Goal: Task Accomplishment & Management: Use online tool/utility

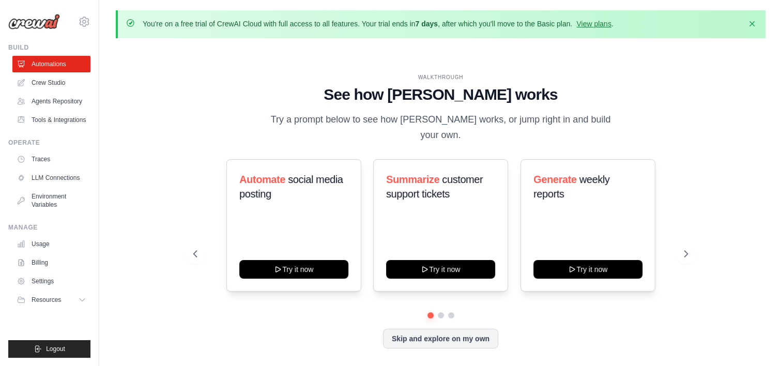
click at [134, 159] on div "WALKTHROUGH See how CrewAI works Try a prompt below to see how CrewAI works, or…" at bounding box center [441, 219] width 650 height 345
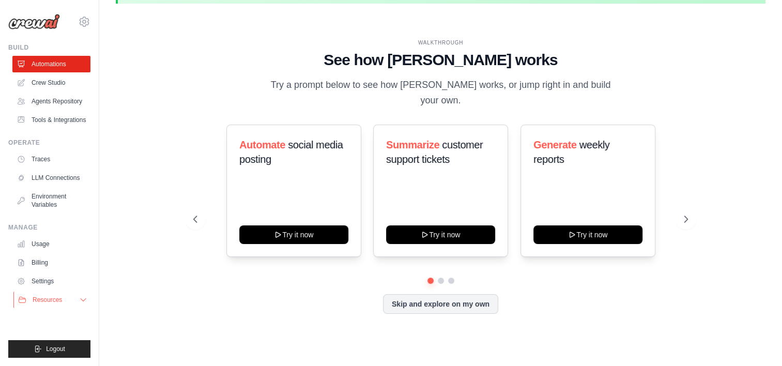
scroll to position [35, 0]
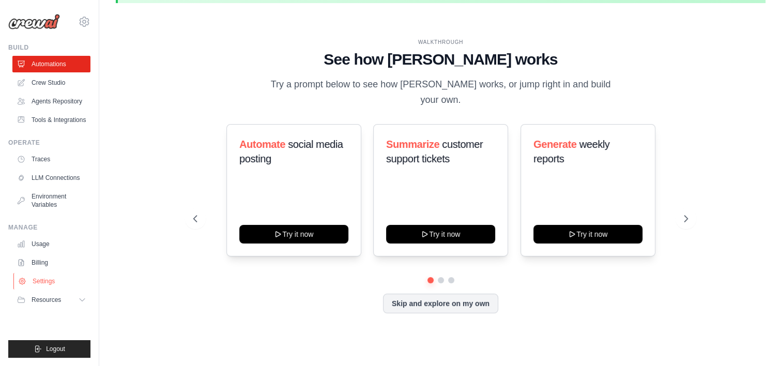
click at [56, 289] on link "Settings" at bounding box center [52, 281] width 78 height 17
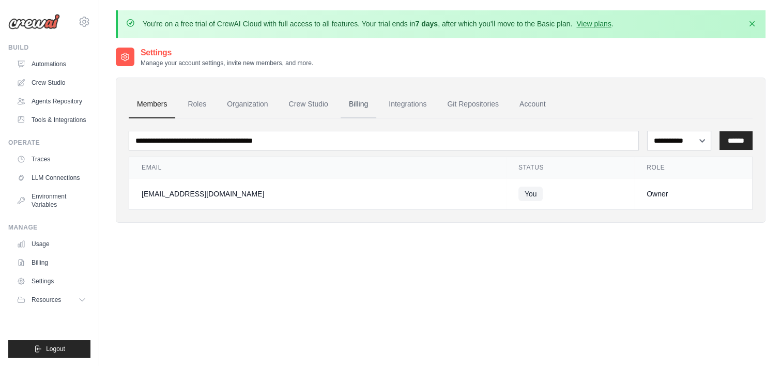
click at [376, 103] on link "Billing" at bounding box center [359, 104] width 36 height 28
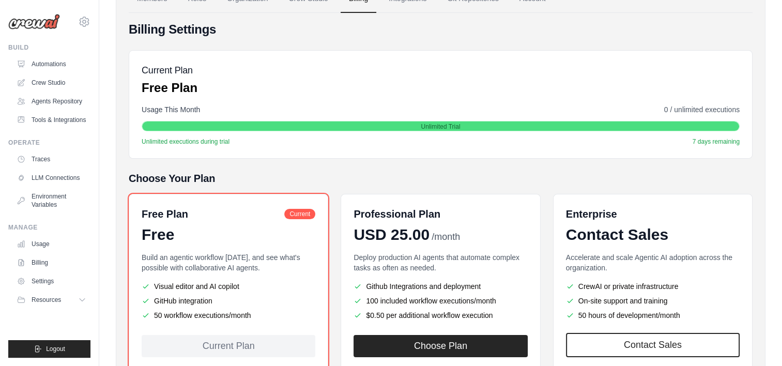
scroll to position [155, 0]
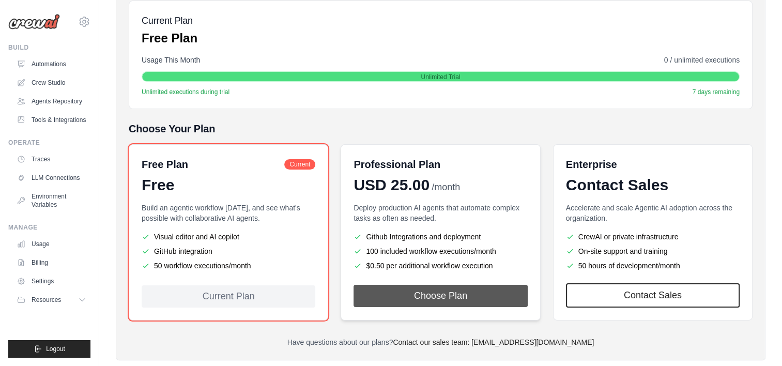
click at [426, 294] on button "Choose Plan" at bounding box center [441, 296] width 174 height 22
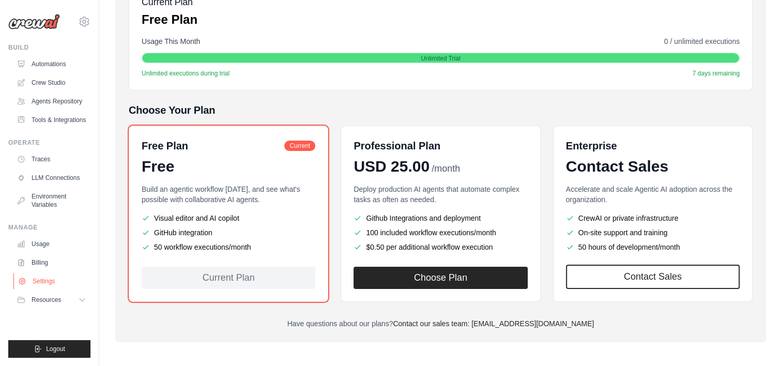
scroll to position [174, 0]
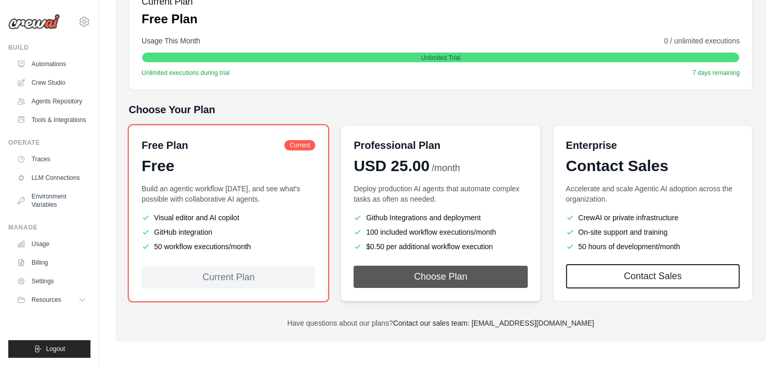
click at [455, 275] on button "Choose Plan" at bounding box center [441, 277] width 174 height 22
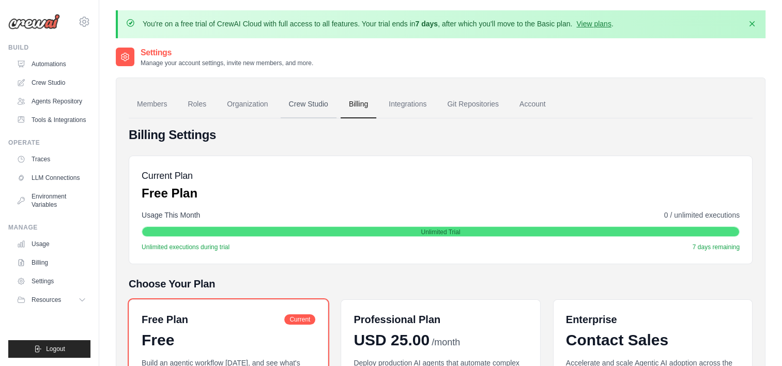
click at [309, 109] on link "Crew Studio" at bounding box center [309, 104] width 56 height 28
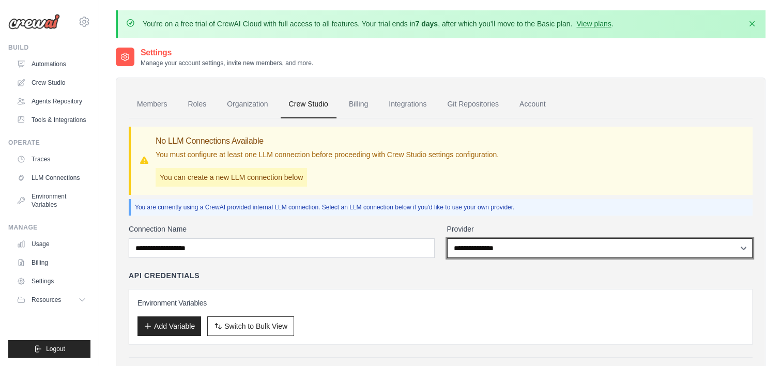
click at [605, 254] on select "**********" at bounding box center [600, 248] width 306 height 20
select select "*****"
click at [447, 238] on select "**********" at bounding box center [600, 248] width 306 height 20
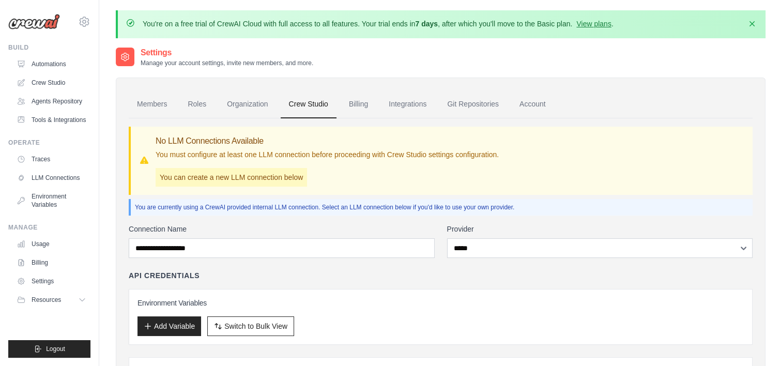
click at [475, 283] on div "API Credentials Environment Variables Add Variable Switch to Bulk View Switch t…" at bounding box center [441, 307] width 624 height 74
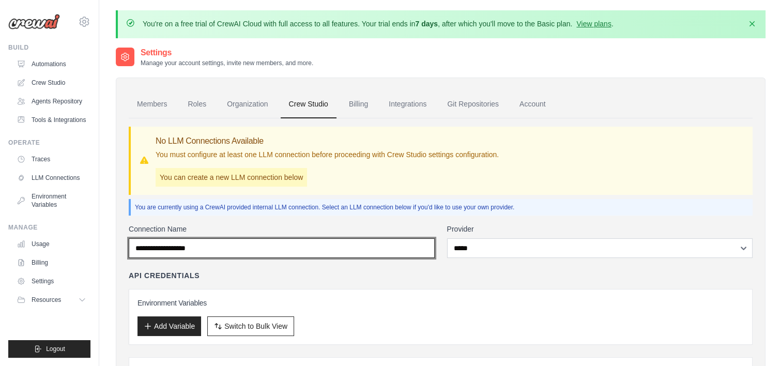
click at [325, 245] on input "Connection Name" at bounding box center [282, 248] width 306 height 20
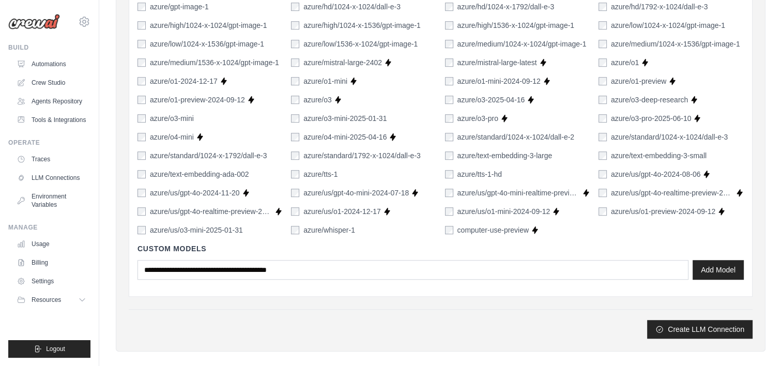
scroll to position [746, 0]
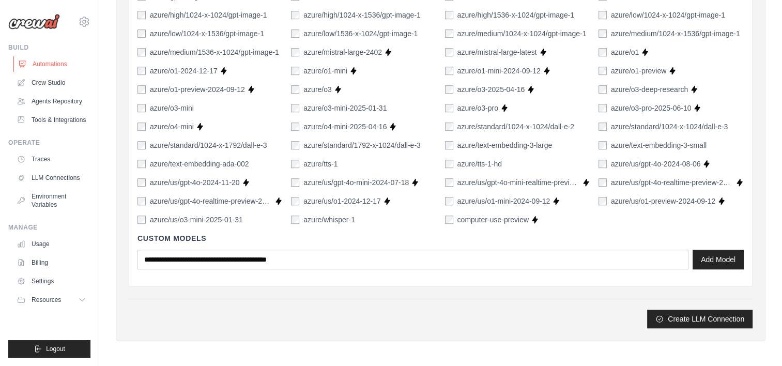
click at [34, 69] on link "Automations" at bounding box center [52, 64] width 78 height 17
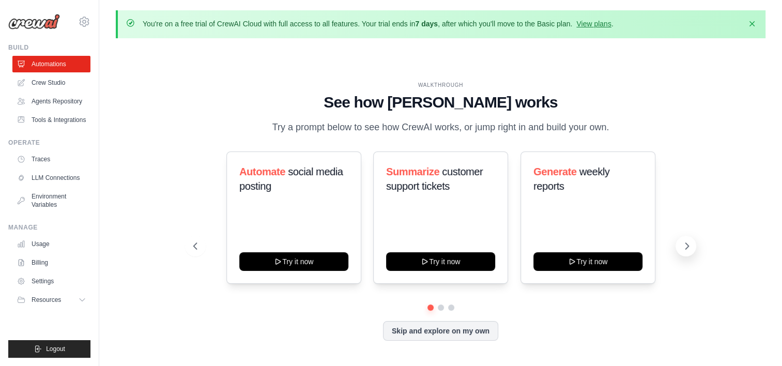
click at [689, 246] on button at bounding box center [686, 246] width 21 height 21
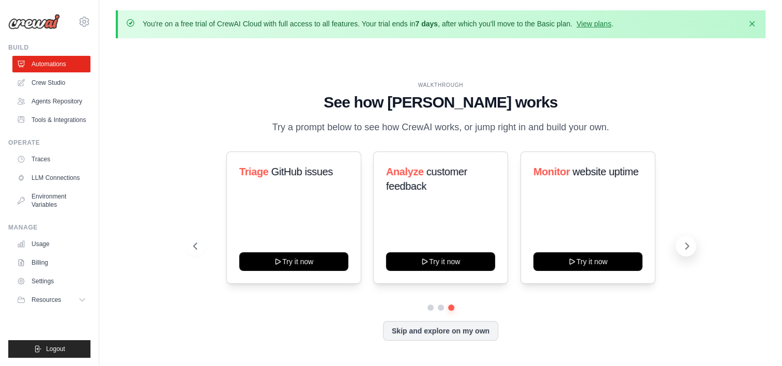
click at [689, 246] on button at bounding box center [686, 246] width 21 height 21
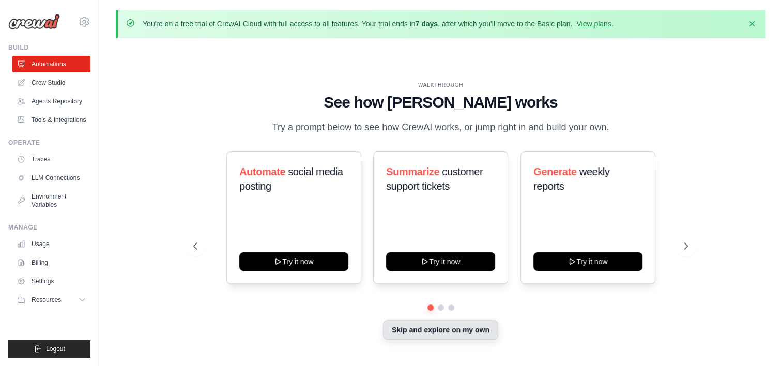
click at [445, 339] on button "Skip and explore on my own" at bounding box center [440, 330] width 115 height 20
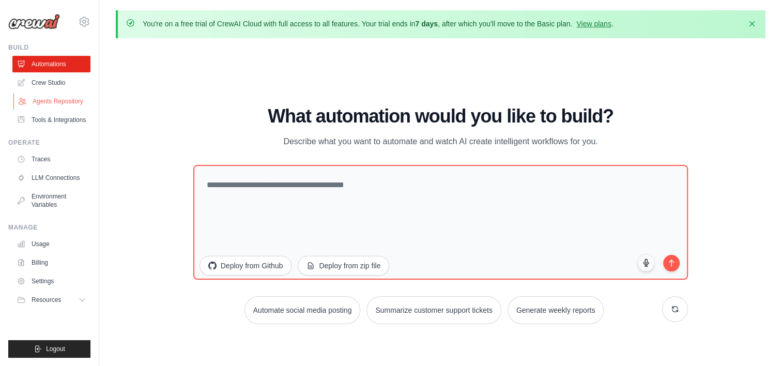
click at [64, 107] on link "Agents Repository" at bounding box center [52, 101] width 78 height 17
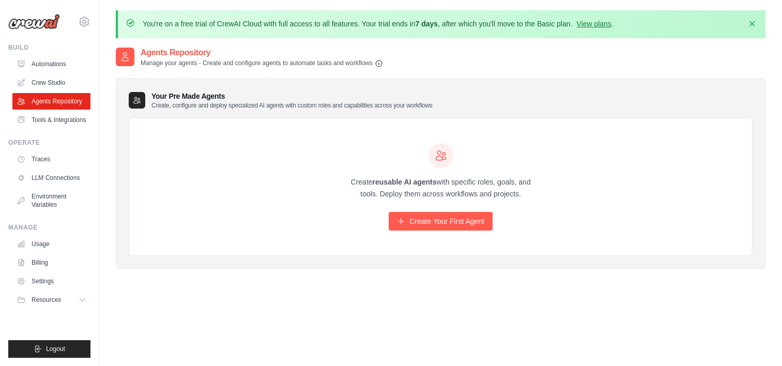
click at [267, 56] on h2 "Agents Repository" at bounding box center [262, 53] width 242 height 12
click at [223, 106] on p "Create, configure and deploy specialized AI agents with custom roles and capabi…" at bounding box center [291, 105] width 281 height 8
click at [51, 85] on link "Crew Studio" at bounding box center [52, 82] width 78 height 17
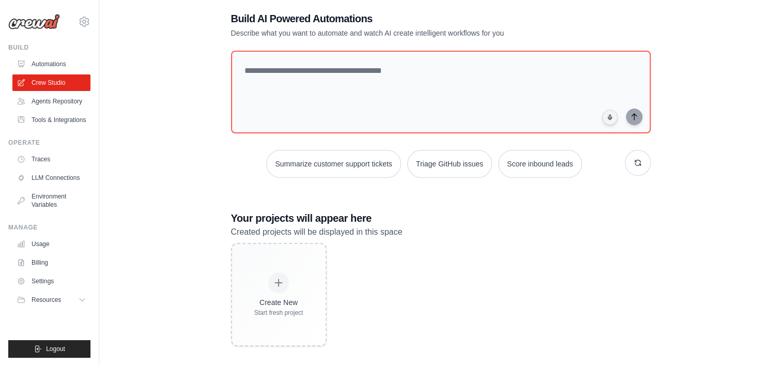
scroll to position [58, 0]
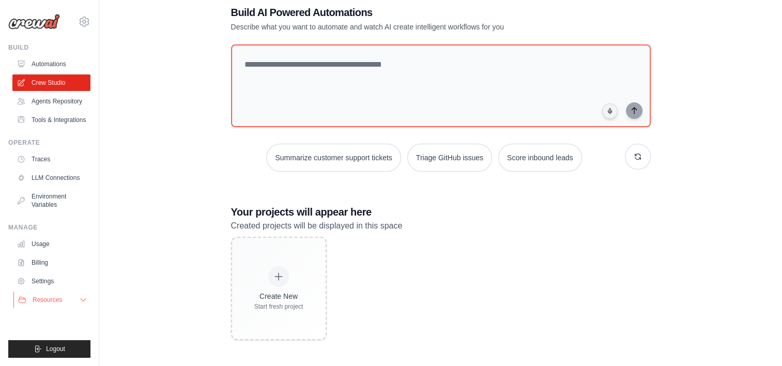
click at [69, 306] on button "Resources" at bounding box center [52, 300] width 78 height 17
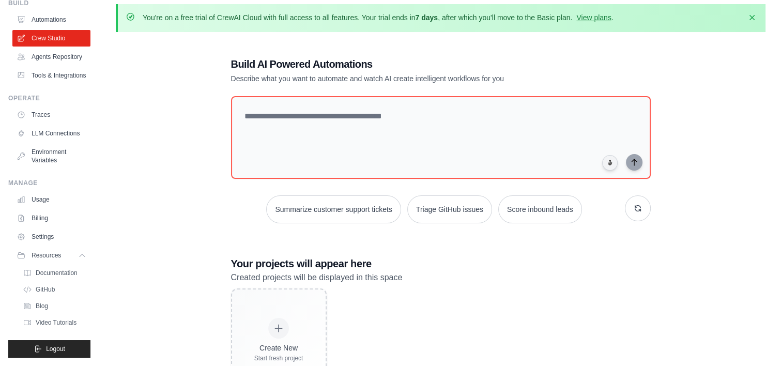
scroll to position [0, 0]
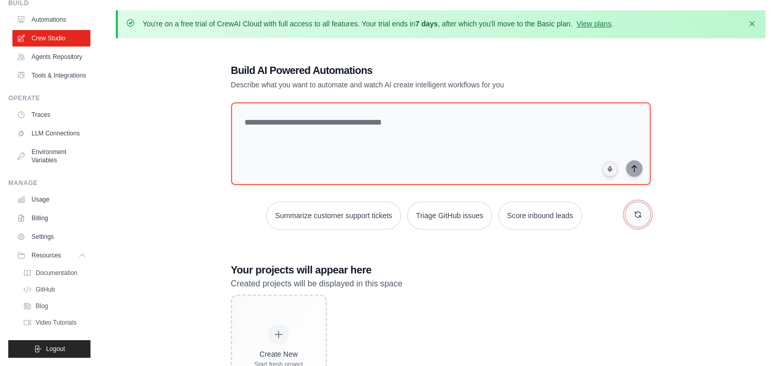
click at [637, 214] on icon "button" at bounding box center [638, 214] width 8 height 8
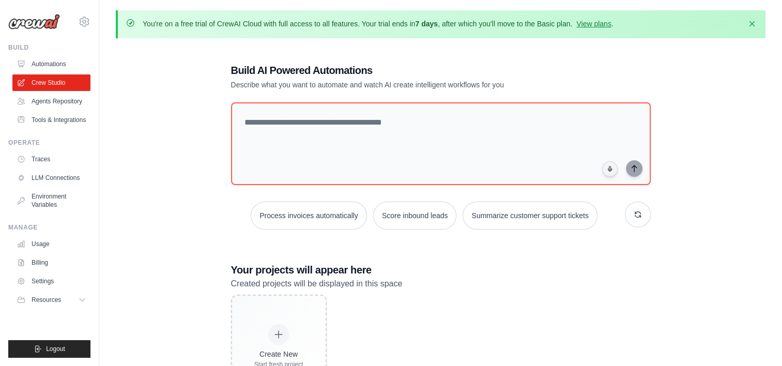
click at [656, 221] on div "Build AI Powered Automations Describe what you want to automate and watch AI cr…" at bounding box center [441, 231] width 445 height 368
click at [643, 214] on button "button" at bounding box center [638, 215] width 26 height 26
click at [635, 208] on button "button" at bounding box center [638, 215] width 26 height 26
click at [571, 217] on button "Generate weekly reports" at bounding box center [542, 216] width 97 height 28
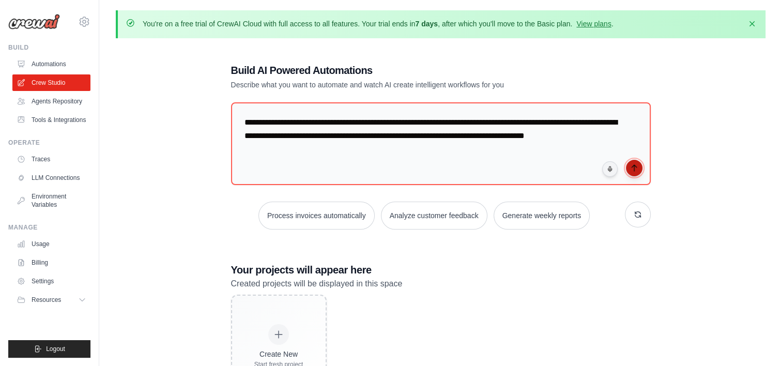
click at [633, 171] on button "submit" at bounding box center [634, 168] width 17 height 17
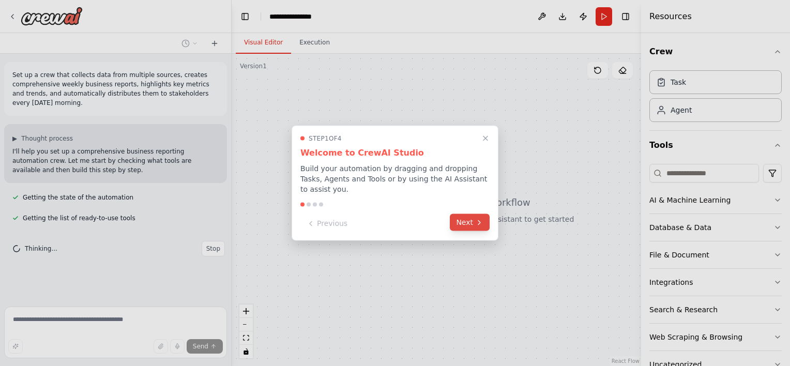
click at [467, 223] on button "Next" at bounding box center [470, 222] width 40 height 17
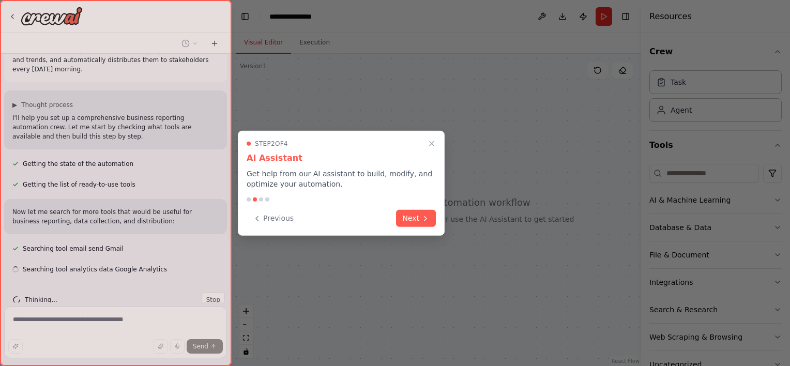
scroll to position [54, 0]
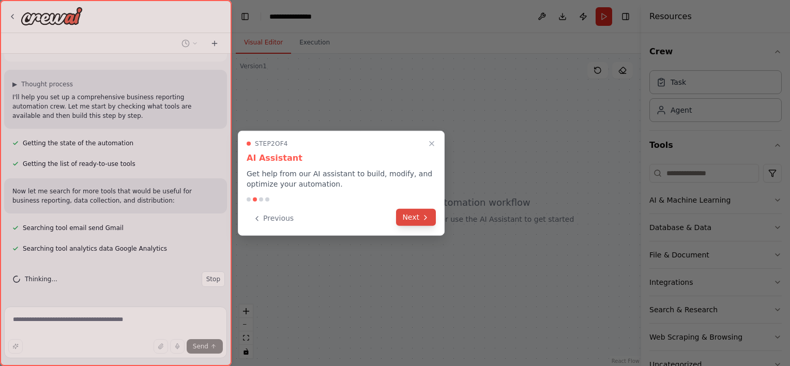
click at [424, 219] on icon at bounding box center [425, 217] width 8 height 8
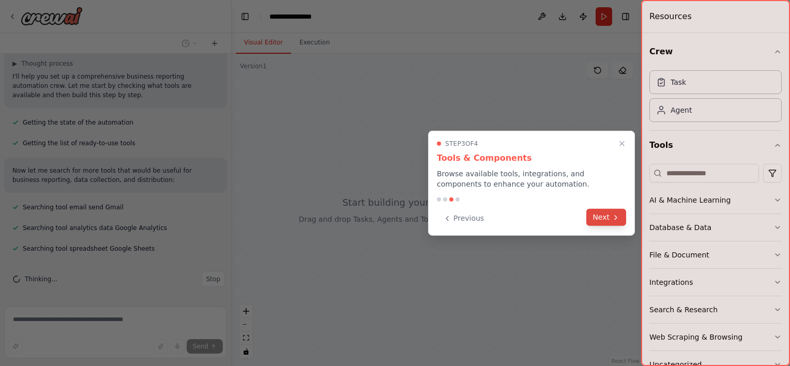
scroll to position [96, 0]
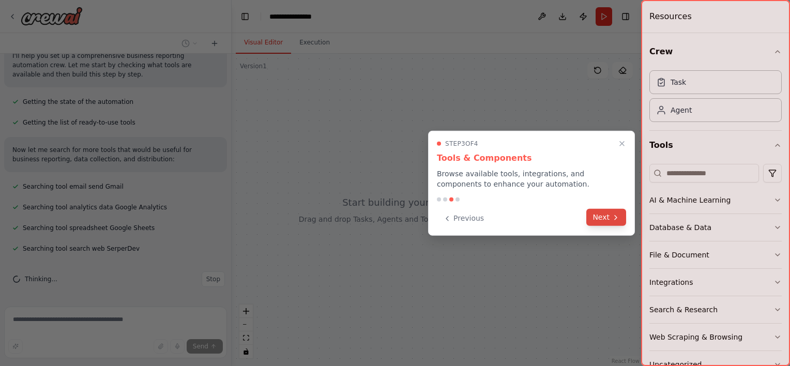
click at [594, 221] on button "Next" at bounding box center [606, 217] width 40 height 17
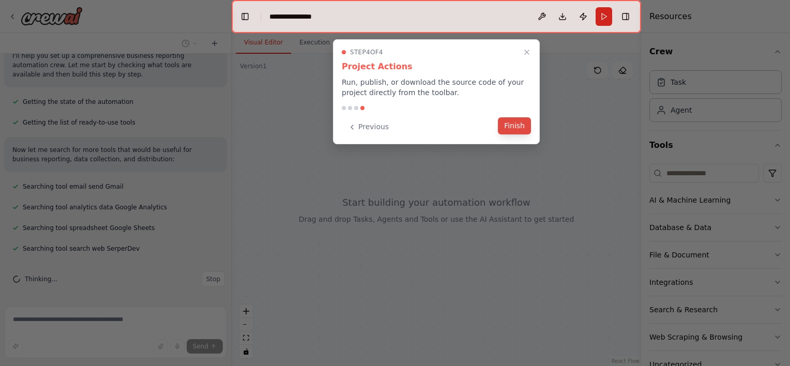
click at [517, 125] on button "Finish" at bounding box center [514, 125] width 33 height 17
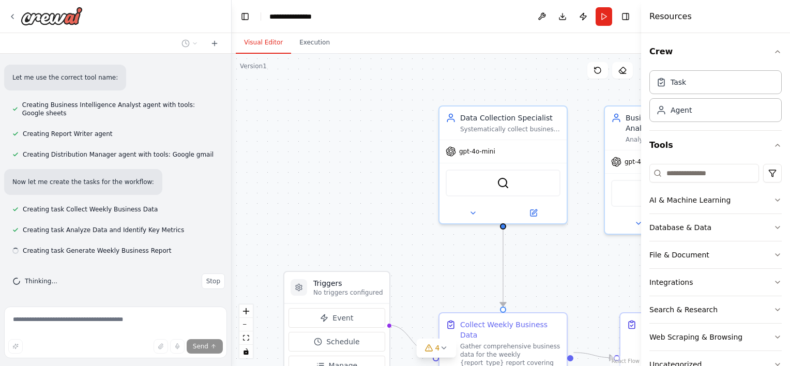
scroll to position [369, 0]
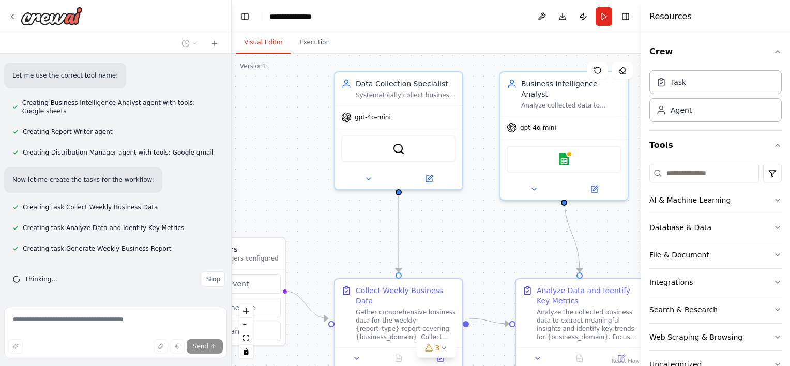
drag, startPoint x: 393, startPoint y: 125, endPoint x: 289, endPoint y: 90, distance: 108.9
click at [289, 90] on div ".deletable-edge-delete-btn { width: 20px; height: 20px; border: 0px solid #ffff…" at bounding box center [436, 210] width 409 height 312
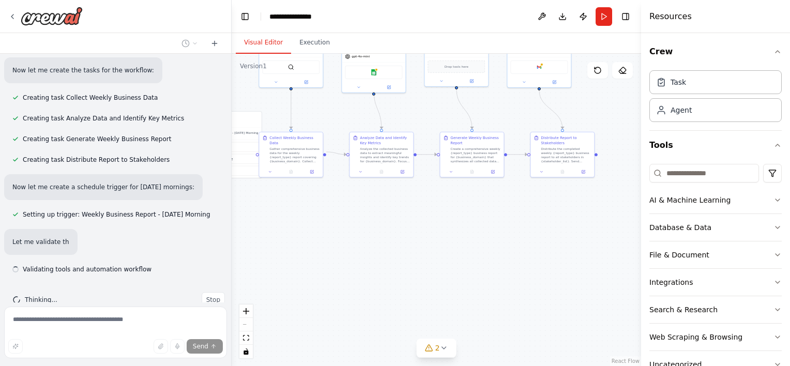
scroll to position [499, 0]
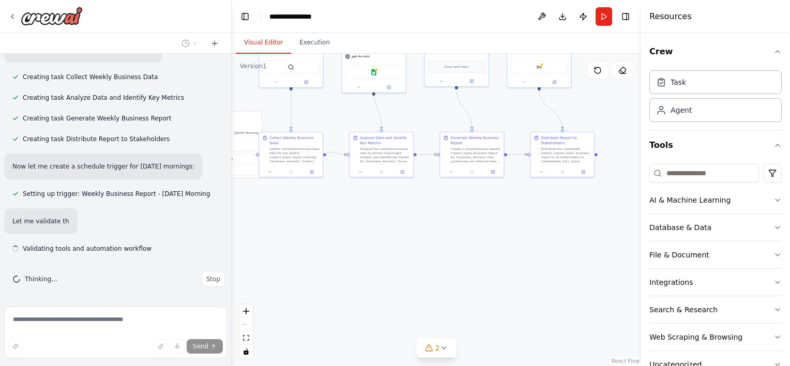
drag, startPoint x: 519, startPoint y: 212, endPoint x: 417, endPoint y: 110, distance: 144.0
click at [417, 110] on div ".deletable-edge-delete-btn { width: 20px; height: 20px; border: 0px solid #ffff…" at bounding box center [436, 210] width 409 height 312
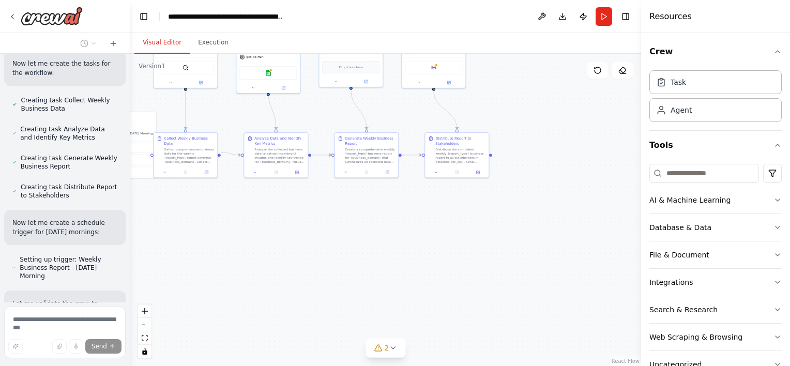
scroll to position [695, 0]
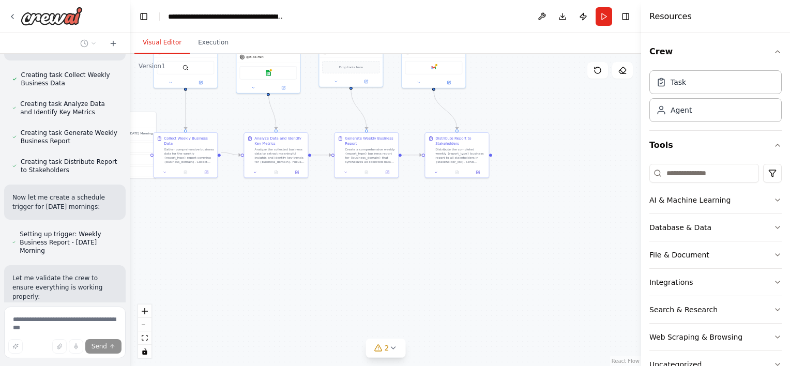
drag, startPoint x: 231, startPoint y: 161, endPoint x: 128, endPoint y: 154, distance: 103.6
click at [128, 154] on div "Set up a crew that collects data from multiple sources, creates comprehensive w…" at bounding box center [395, 183] width 790 height 366
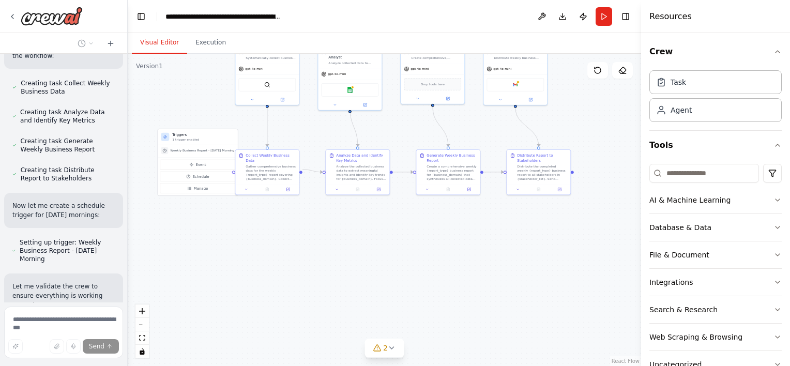
drag, startPoint x: 271, startPoint y: 219, endPoint x: 362, endPoint y: 243, distance: 93.8
click at [362, 243] on div ".deletable-edge-delete-btn { width: 20px; height: 20px; border: 0px solid #ffff…" at bounding box center [384, 210] width 513 height 312
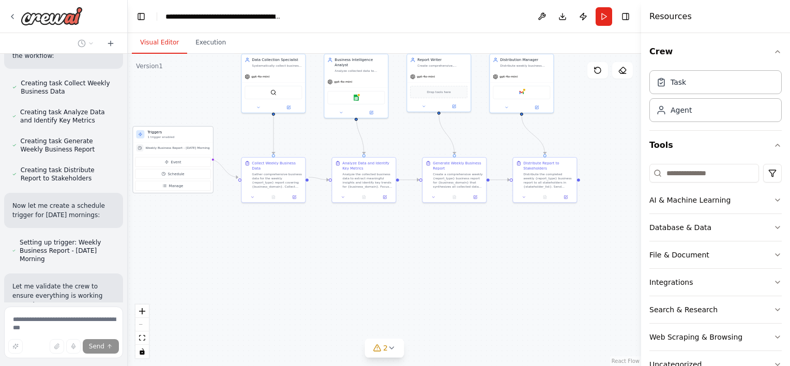
drag, startPoint x: 186, startPoint y: 143, endPoint x: 171, endPoint y: 137, distance: 16.2
click at [171, 137] on div "Triggers 1 trigger enabled" at bounding box center [173, 135] width 80 height 16
click at [279, 288] on div ".deletable-edge-delete-btn { width: 20px; height: 20px; border: 0px solid #ffff…" at bounding box center [384, 210] width 513 height 312
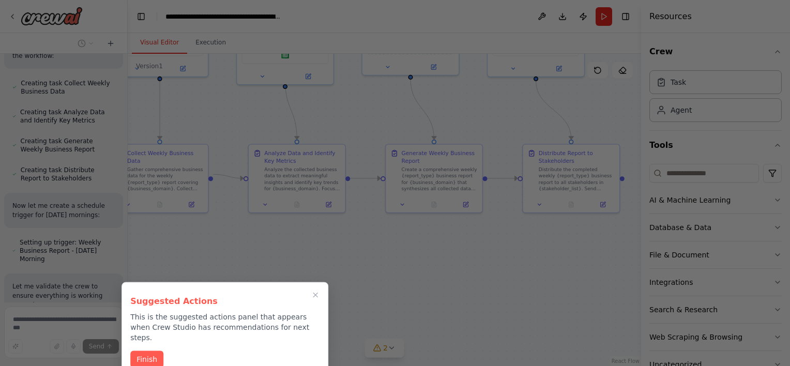
drag, startPoint x: 418, startPoint y: 253, endPoint x: 291, endPoint y: 298, distance: 135.1
click at [291, 298] on div "Set up a crew that collects data from multiple sources, creates comprehensive w…" at bounding box center [395, 183] width 790 height 366
click at [316, 291] on icon "Close walkthrough" at bounding box center [315, 295] width 9 height 9
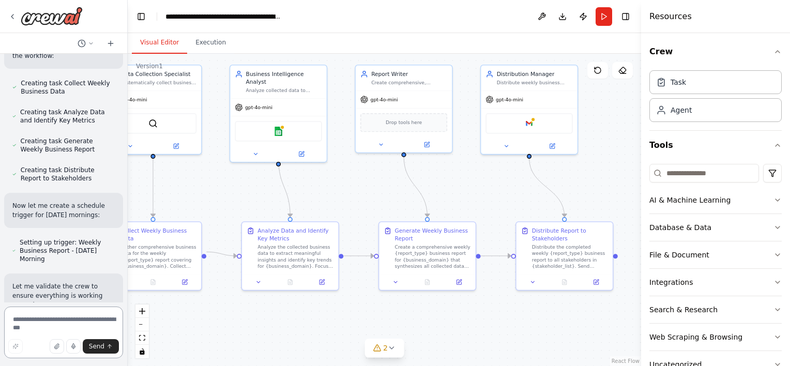
drag, startPoint x: 364, startPoint y: 254, endPoint x: 395, endPoint y: 324, distance: 76.4
click at [395, 324] on div ".deletable-edge-delete-btn { width: 20px; height: 20px; border: 0px solid #ffff…" at bounding box center [384, 210] width 513 height 312
click at [383, 345] on div "2" at bounding box center [380, 348] width 15 height 10
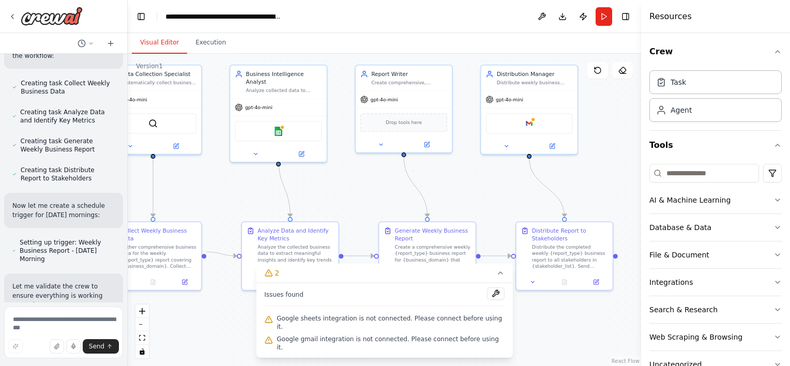
click at [535, 349] on div ".deletable-edge-delete-btn { width: 20px; height: 20px; border: 0px solid #ffff…" at bounding box center [384, 210] width 513 height 312
